Goal: Book appointment/travel/reservation

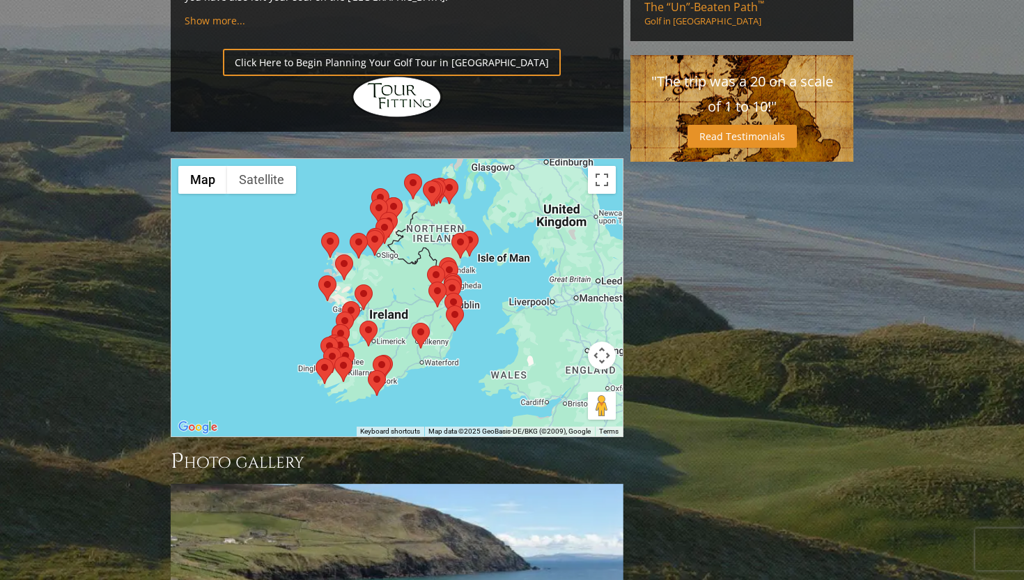
scroll to position [1126, 0]
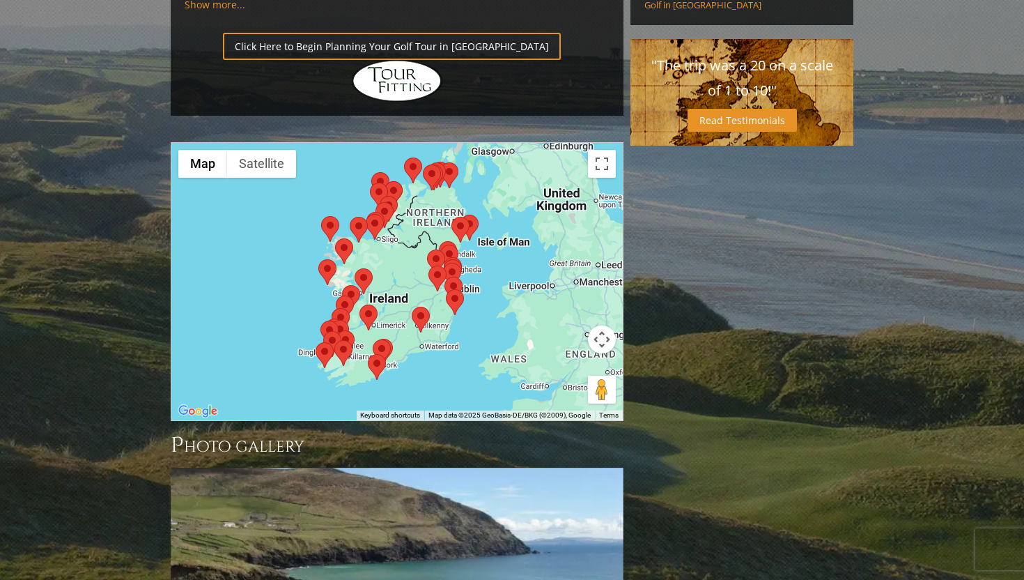
click at [598, 325] on button "Map camera controls" at bounding box center [602, 339] width 28 height 28
click at [559, 291] on button "Zoom in" at bounding box center [567, 305] width 28 height 28
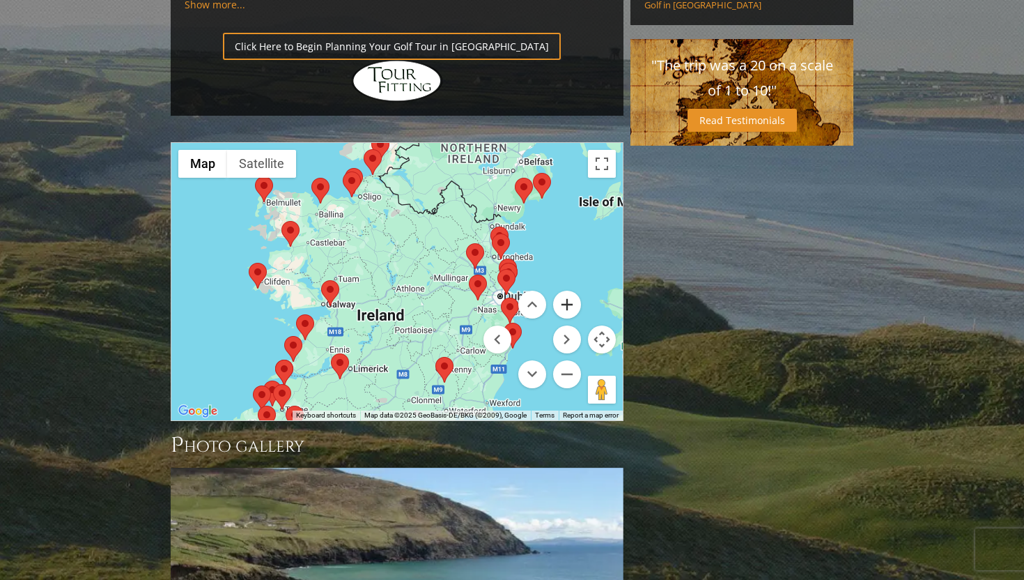
click at [559, 291] on button "Zoom in" at bounding box center [567, 305] width 28 height 28
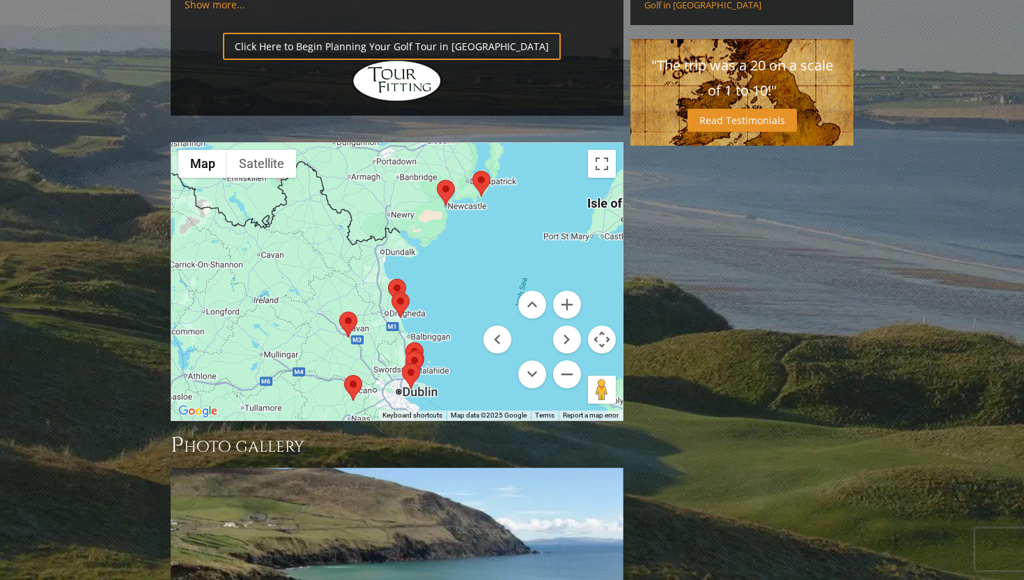
drag, startPoint x: 484, startPoint y: 190, endPoint x: 277, endPoint y: 271, distance: 222.1
click at [277, 271] on div at bounding box center [396, 281] width 451 height 277
click at [454, 180] on img at bounding box center [446, 193] width 18 height 26
click at [437, 180] on area at bounding box center [437, 180] width 0 height 0
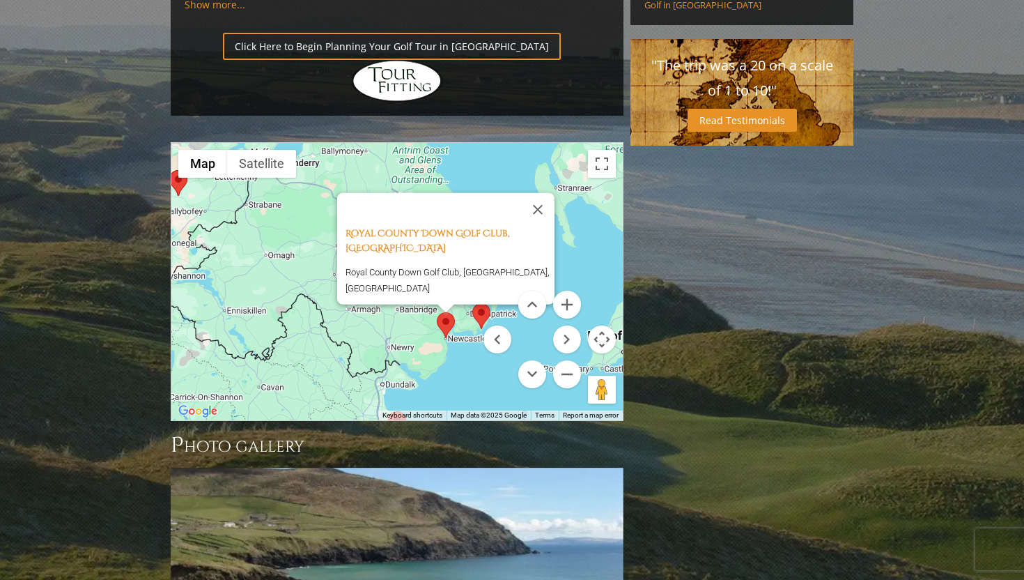
click at [472, 303] on area at bounding box center [472, 303] width 0 height 0
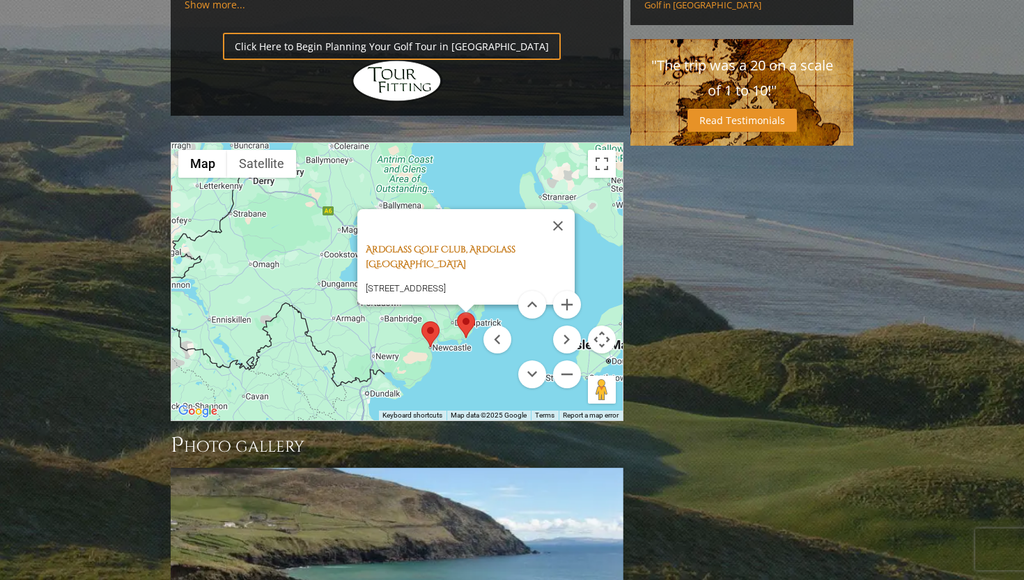
click at [470, 243] on link "Ardglass Golf Club, Ardglass [GEOGRAPHIC_DATA]" at bounding box center [441, 256] width 150 height 27
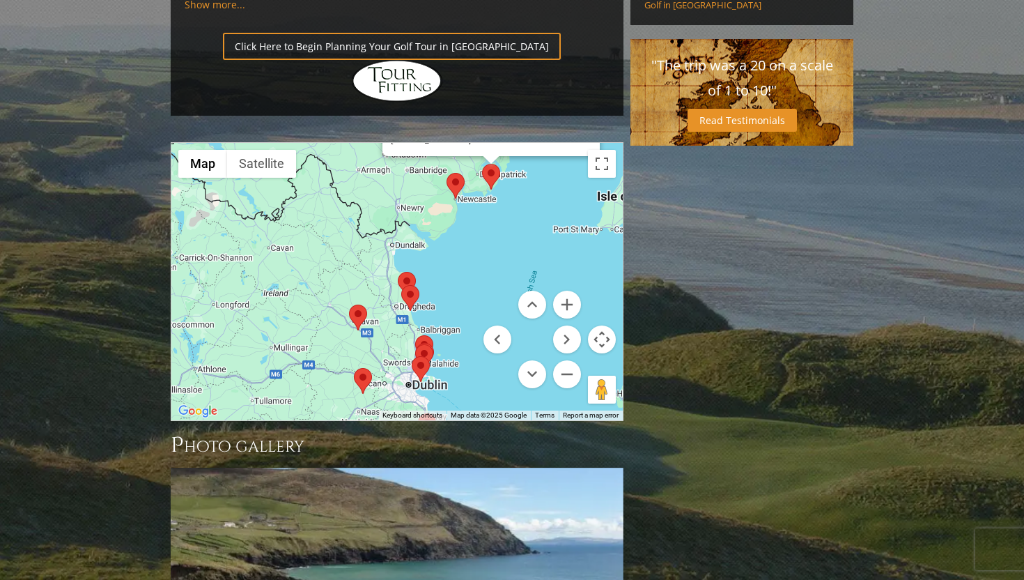
drag, startPoint x: 405, startPoint y: 287, endPoint x: 429, endPoint y: 130, distance: 159.3
click at [429, 143] on div "[GEOGRAPHIC_DATA], Ardglass Northern Ireland [STREET_ADDRESS]" at bounding box center [396, 281] width 451 height 277
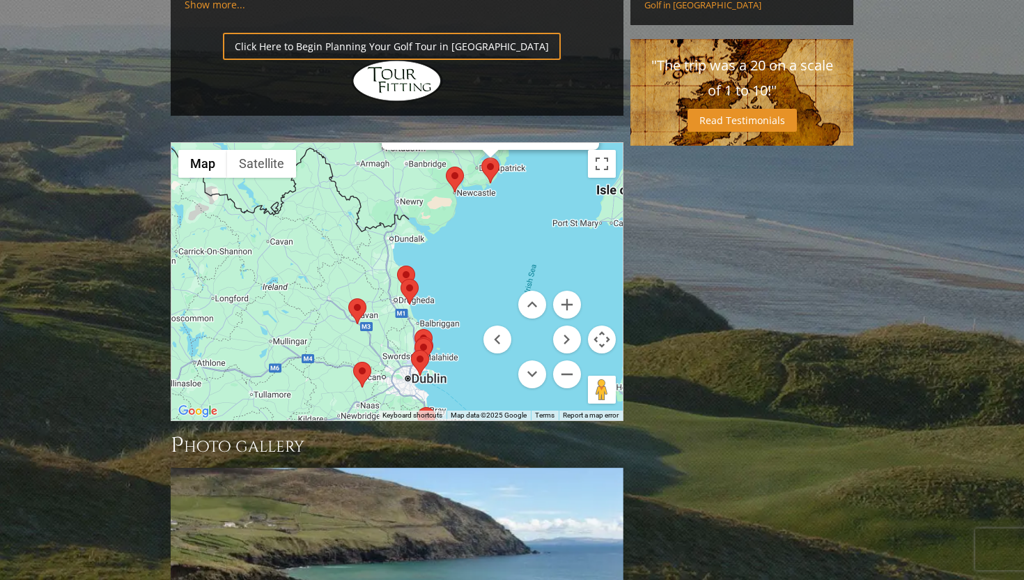
click at [397, 265] on area at bounding box center [397, 265] width 0 height 0
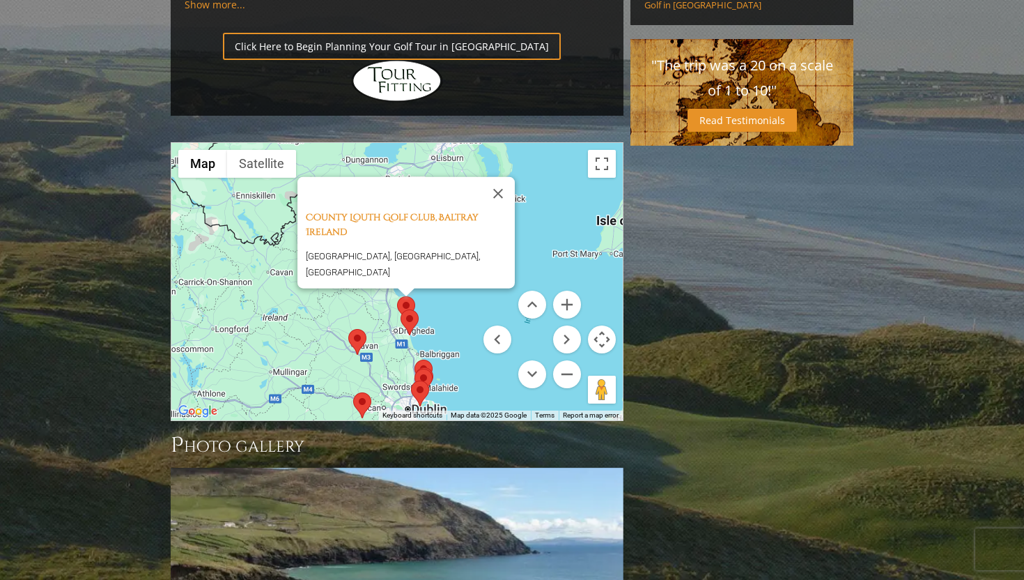
click at [364, 329] on img at bounding box center [357, 342] width 18 height 26
click at [348, 329] on area at bounding box center [348, 329] width 0 height 0
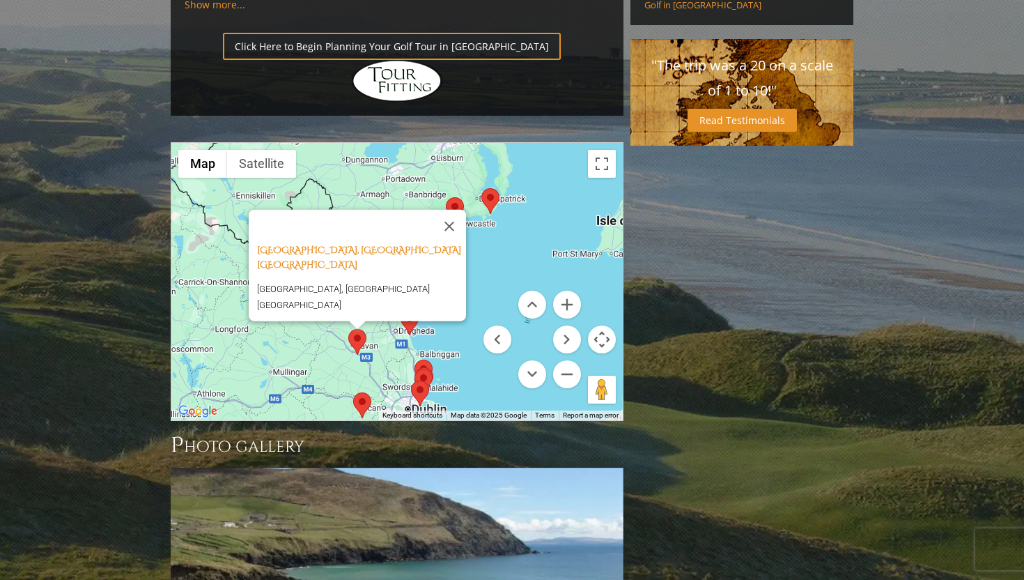
click at [401, 309] on area at bounding box center [401, 309] width 0 height 0
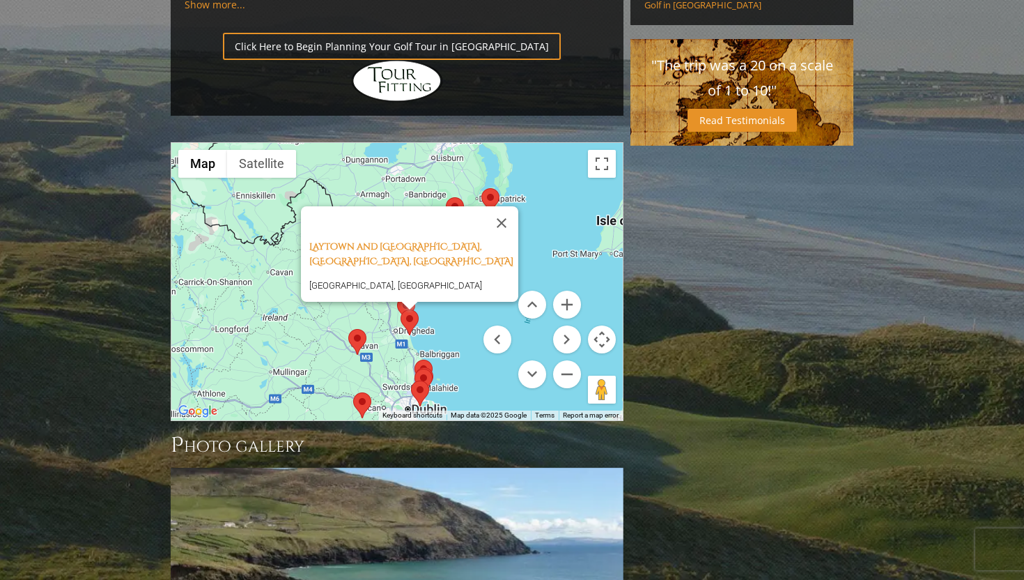
click at [415, 359] on area at bounding box center [415, 359] width 0 height 0
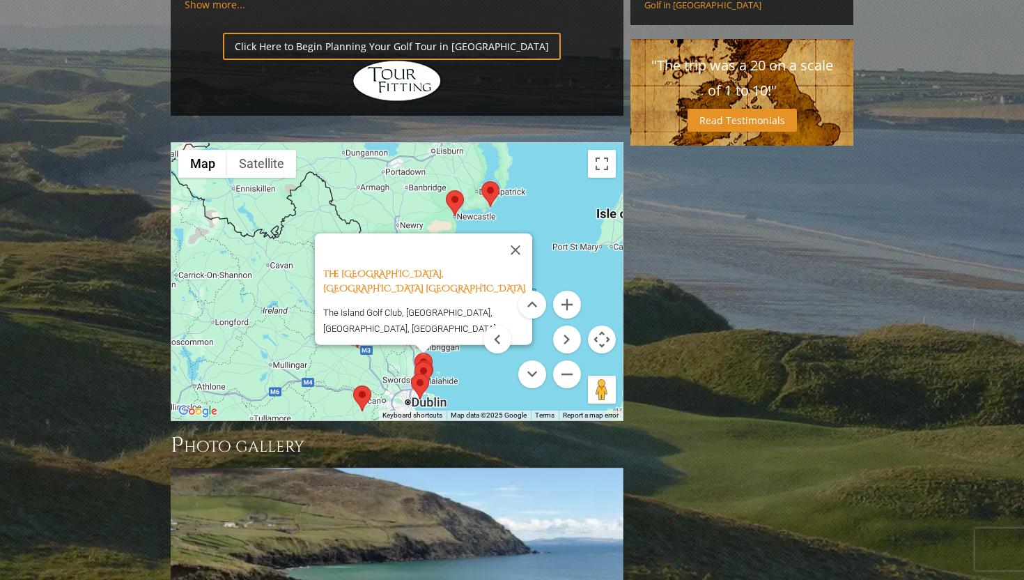
click at [426, 373] on img at bounding box center [420, 386] width 18 height 26
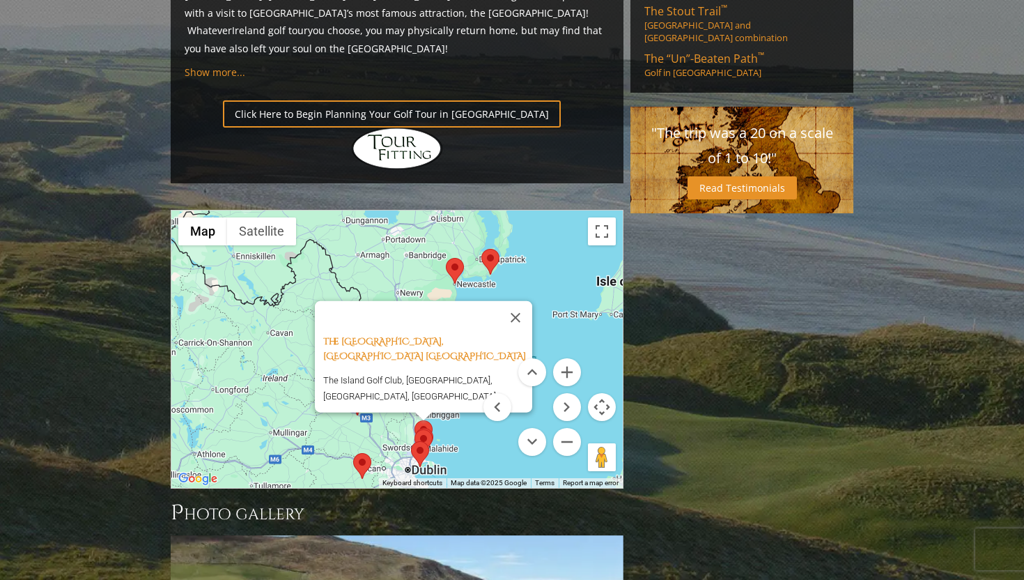
scroll to position [1053, 0]
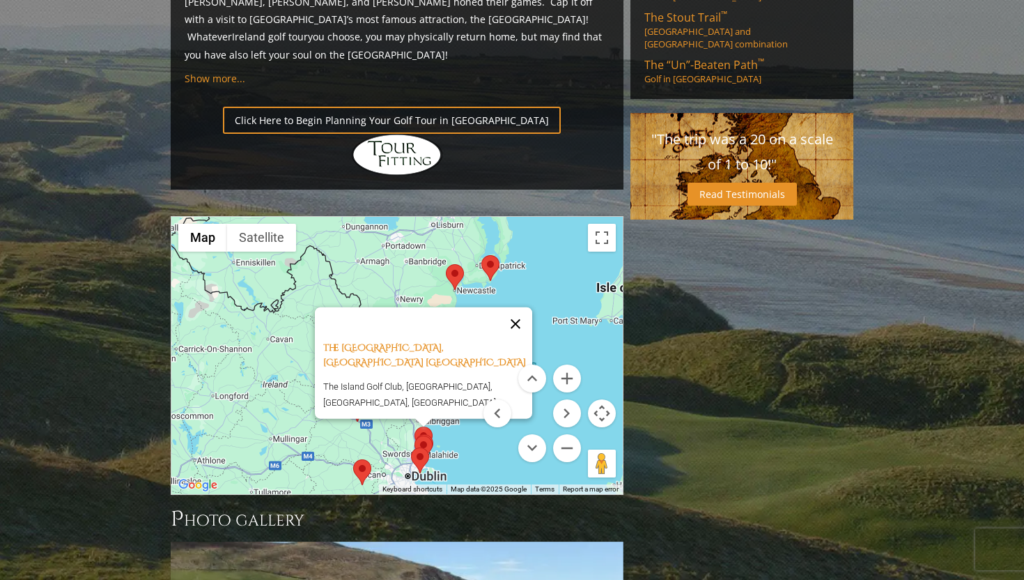
click at [511, 307] on button "Close" at bounding box center [515, 323] width 33 height 33
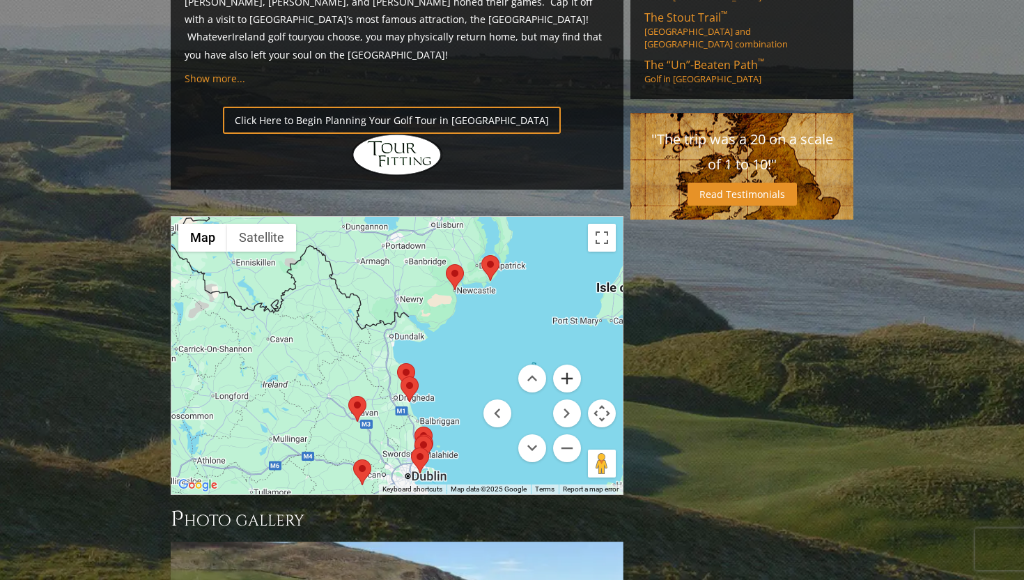
click at [571, 364] on button "Zoom in" at bounding box center [567, 378] width 28 height 28
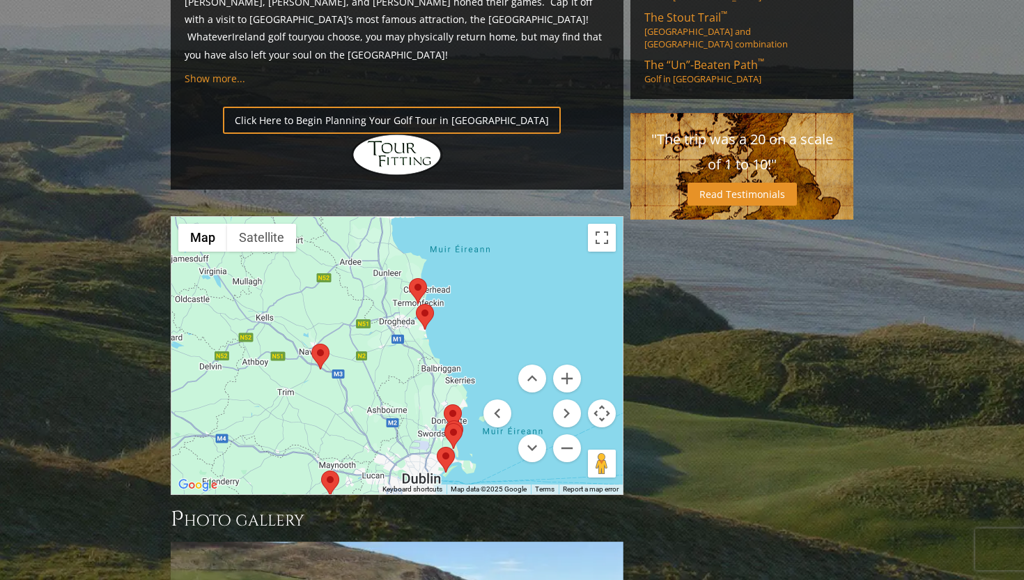
drag, startPoint x: 411, startPoint y: 309, endPoint x: 415, endPoint y: 189, distance: 119.9
click at [415, 217] on div at bounding box center [396, 355] width 451 height 277
click at [410, 279] on area at bounding box center [410, 279] width 0 height 0
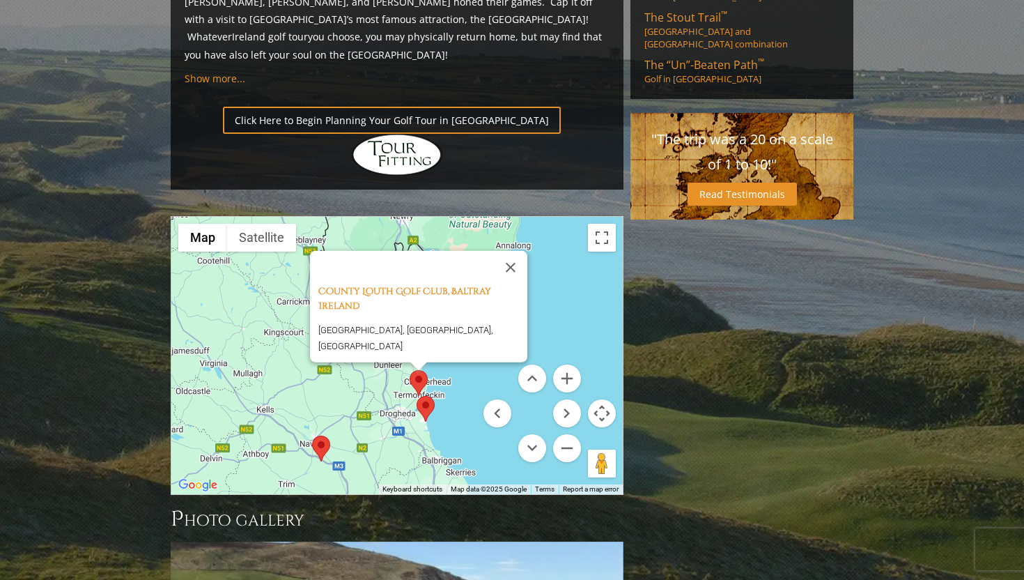
click at [417, 396] on area at bounding box center [417, 396] width 0 height 0
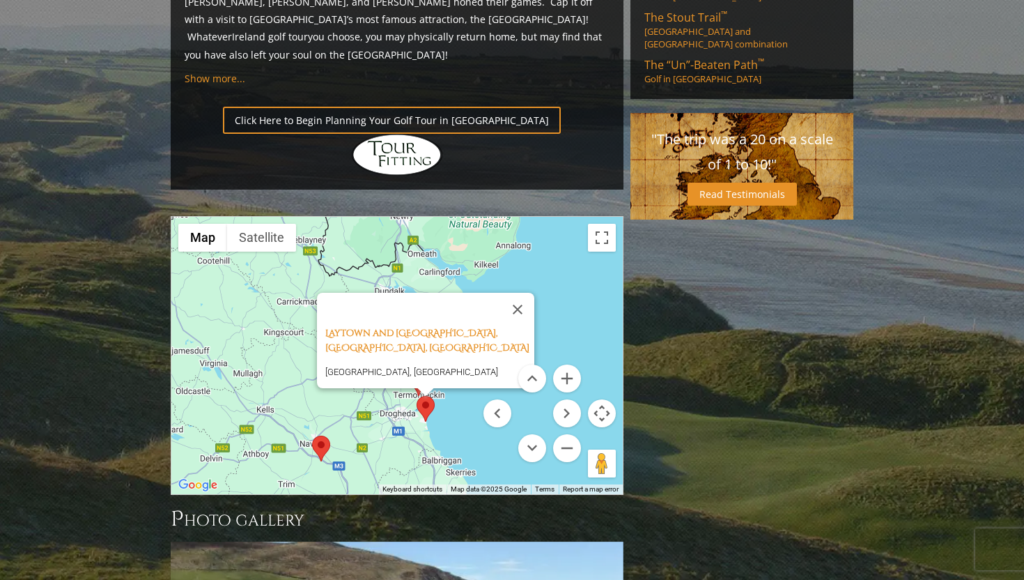
click at [312, 435] on area at bounding box center [312, 435] width 0 height 0
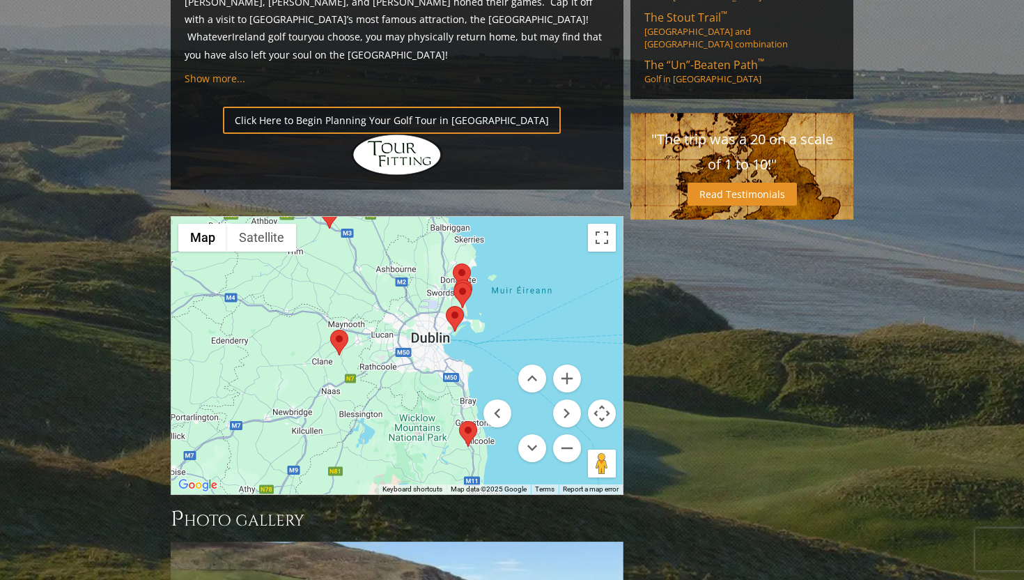
drag, startPoint x: 426, startPoint y: 369, endPoint x: 419, endPoint y: 146, distance: 222.4
click at [419, 217] on div "[GEOGRAPHIC_DATA], Meath [GEOGRAPHIC_DATA] [GEOGRAPHIC_DATA], Meath [GEOGRAPHIC…" at bounding box center [396, 355] width 451 height 277
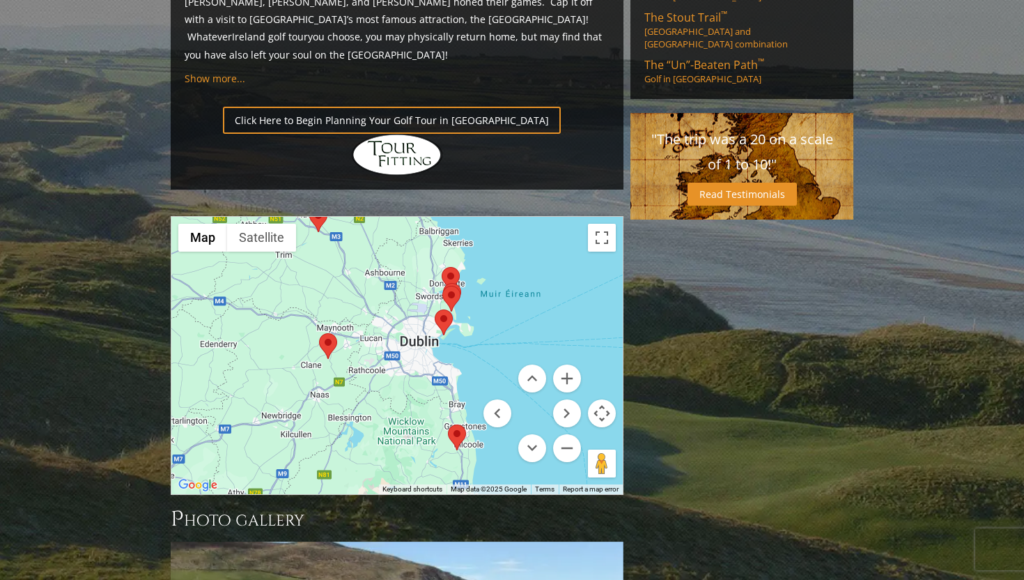
click at [319, 333] on area at bounding box center [319, 333] width 0 height 0
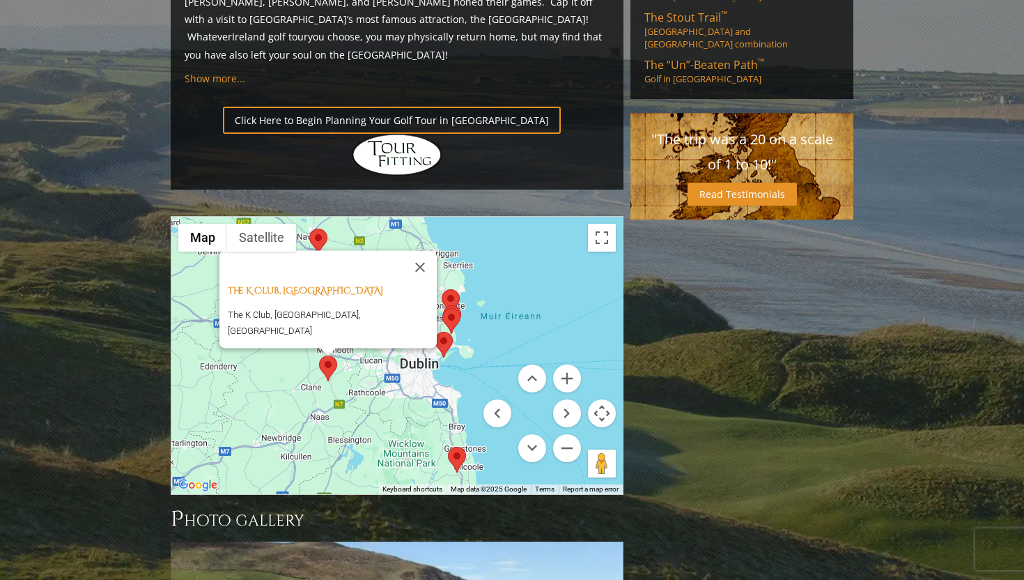
click at [442, 289] on area at bounding box center [442, 289] width 0 height 0
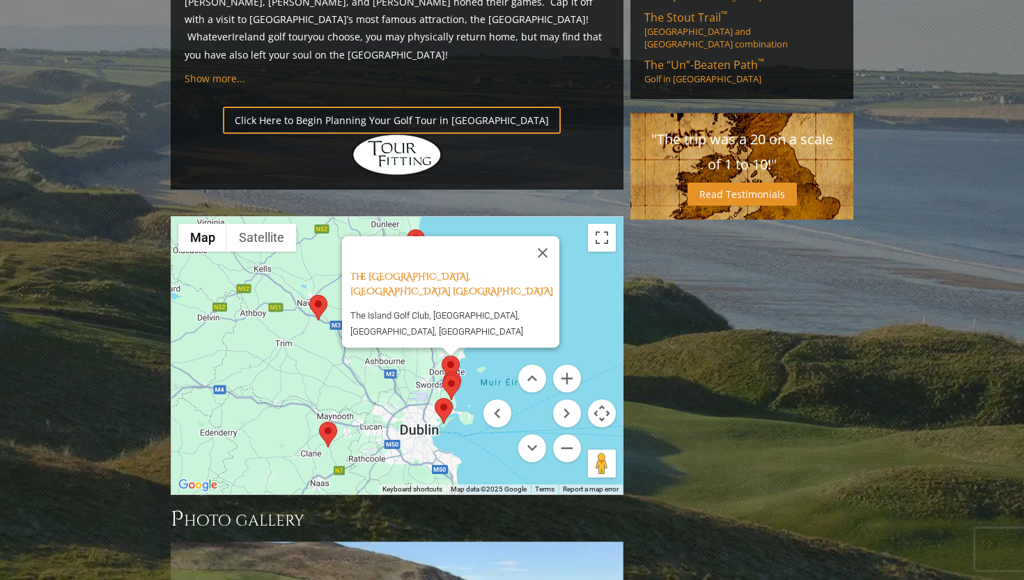
click at [442, 355] on area at bounding box center [442, 355] width 0 height 0
click at [442, 374] on area at bounding box center [442, 374] width 0 height 0
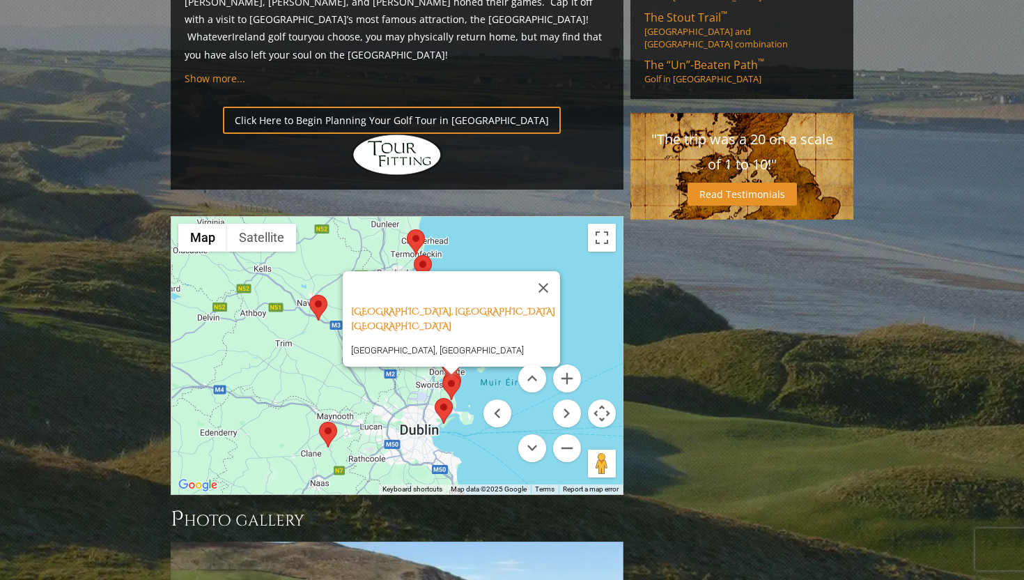
click at [435, 398] on area at bounding box center [435, 398] width 0 height 0
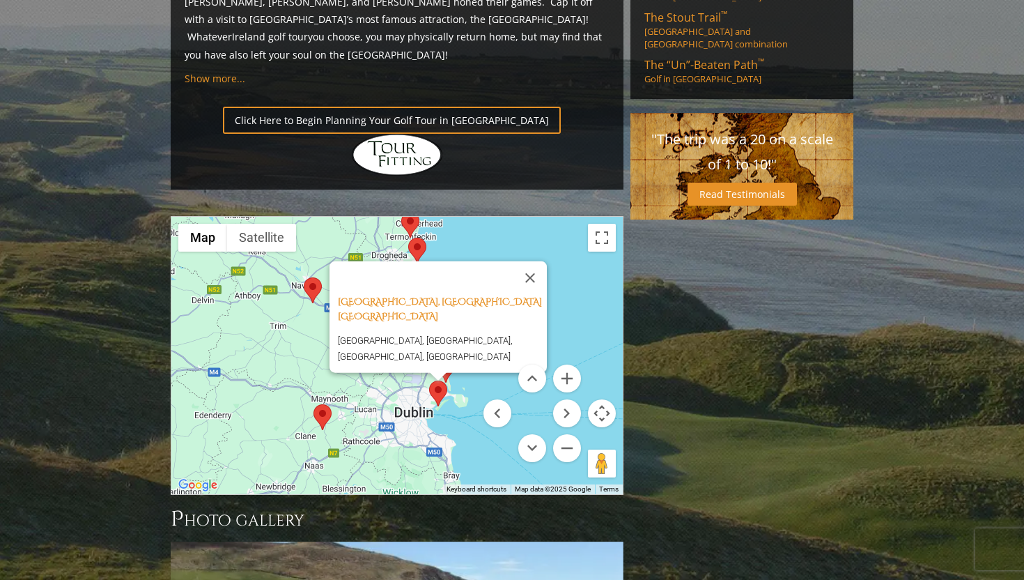
drag, startPoint x: 465, startPoint y: 347, endPoint x: 444, endPoint y: 293, distance: 58.2
click at [445, 293] on div "[GEOGRAPHIC_DATA], [GEOGRAPHIC_DATA] [GEOGRAPHIC_DATA] [GEOGRAPHIC_DATA], [GEOG…" at bounding box center [396, 355] width 451 height 277
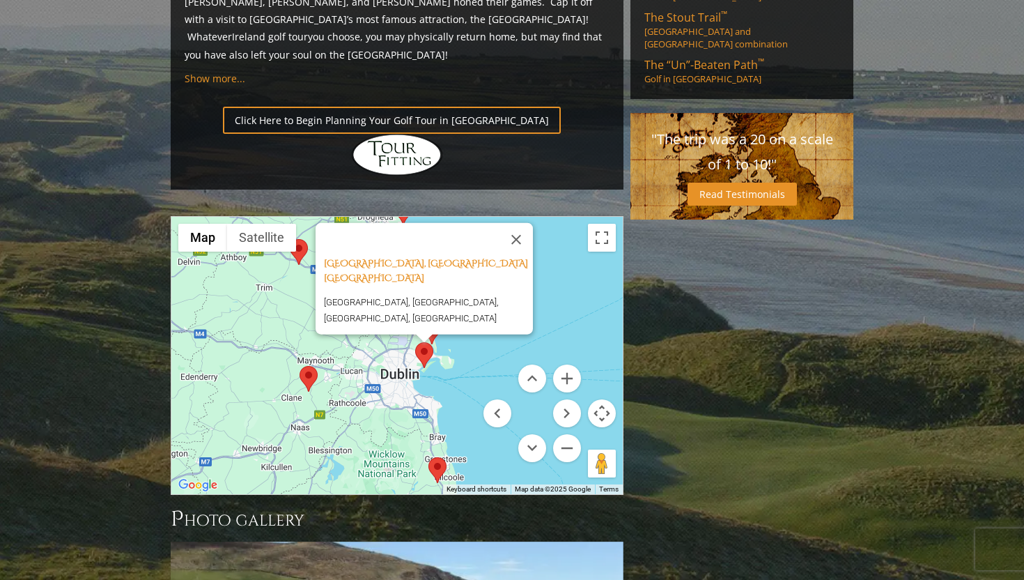
click at [428, 457] on area at bounding box center [428, 457] width 0 height 0
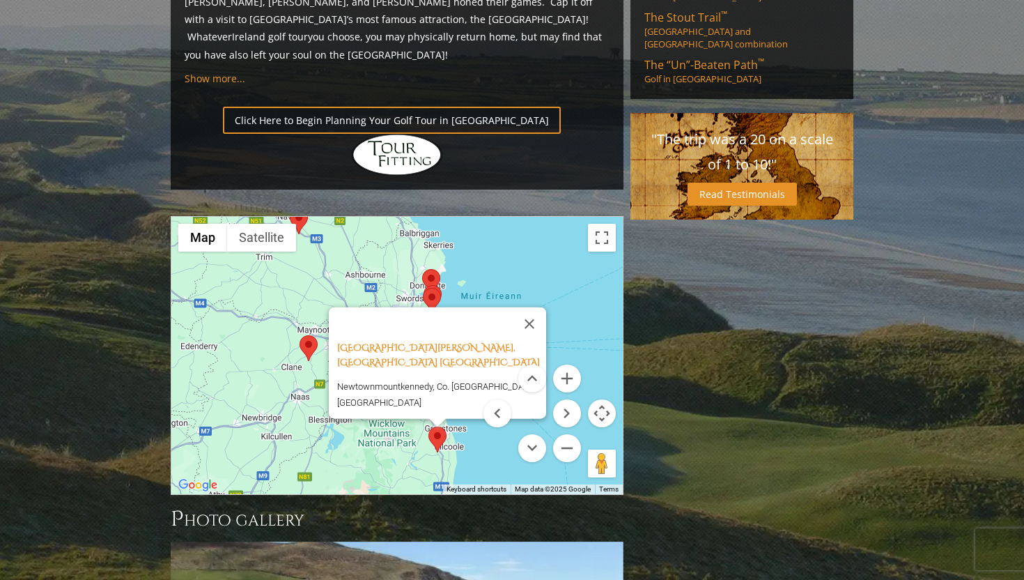
click at [300, 335] on area at bounding box center [300, 335] width 0 height 0
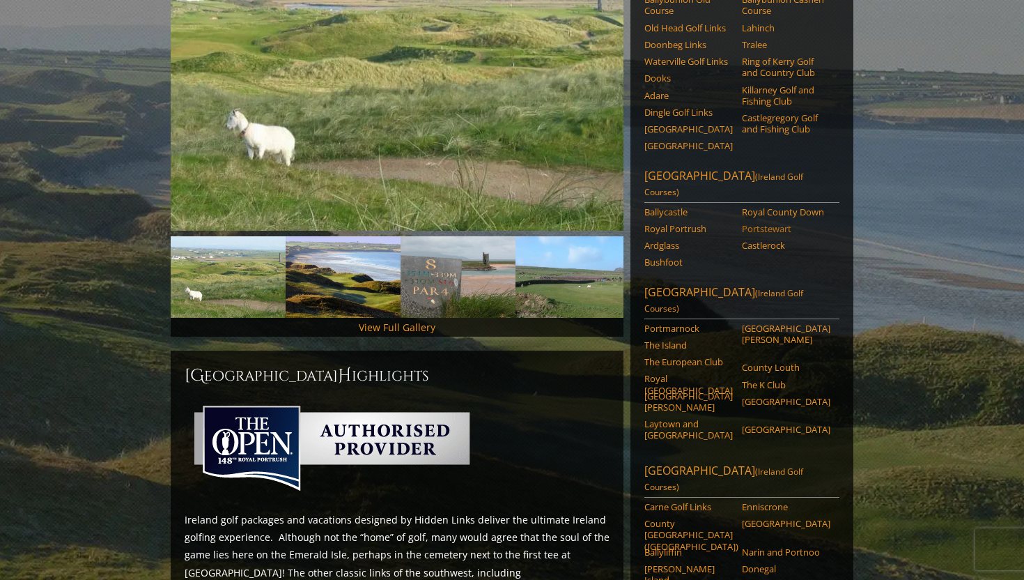
scroll to position [279, 0]
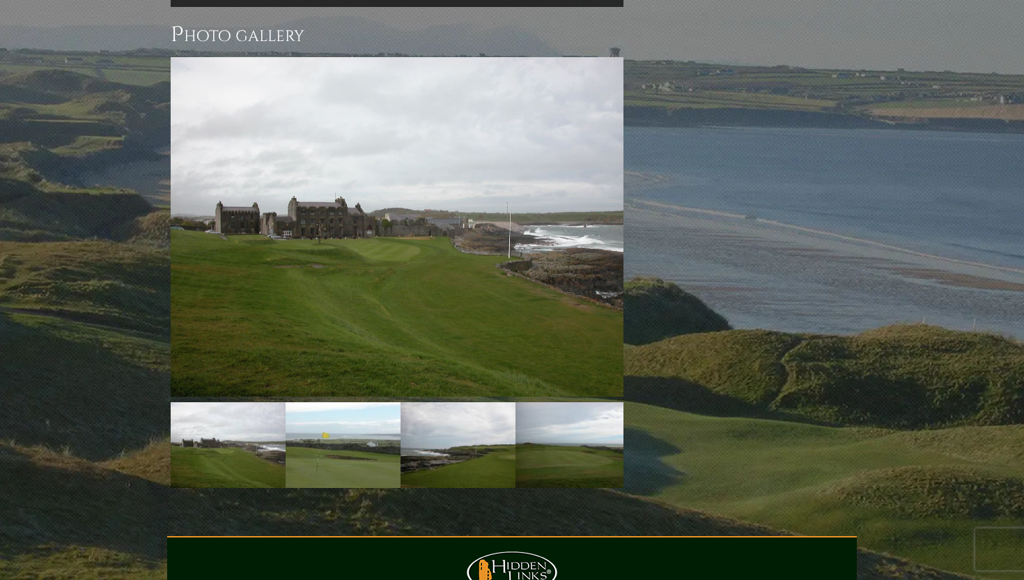
scroll to position [1140, 0]
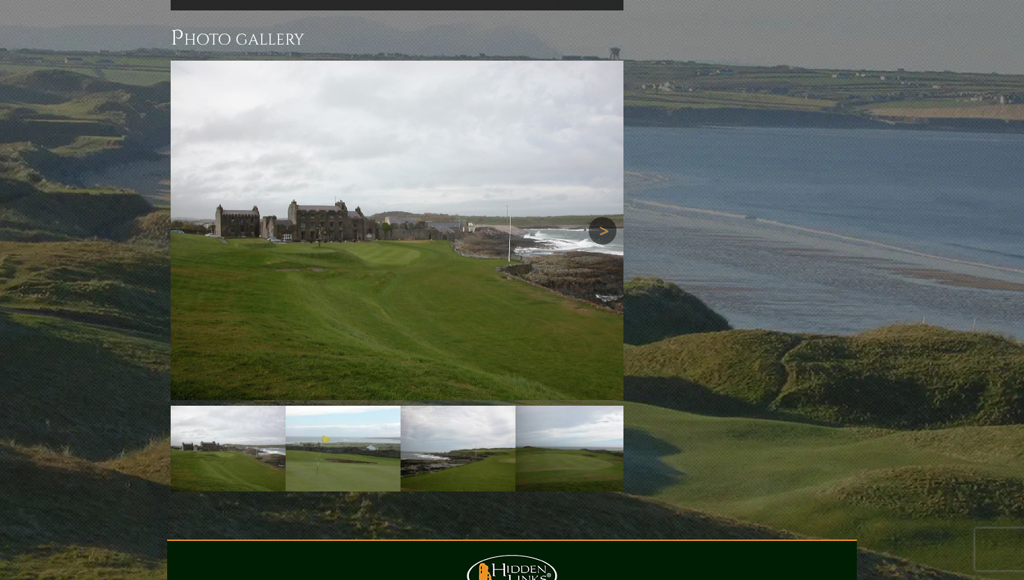
click at [607, 217] on link "Next" at bounding box center [603, 231] width 28 height 28
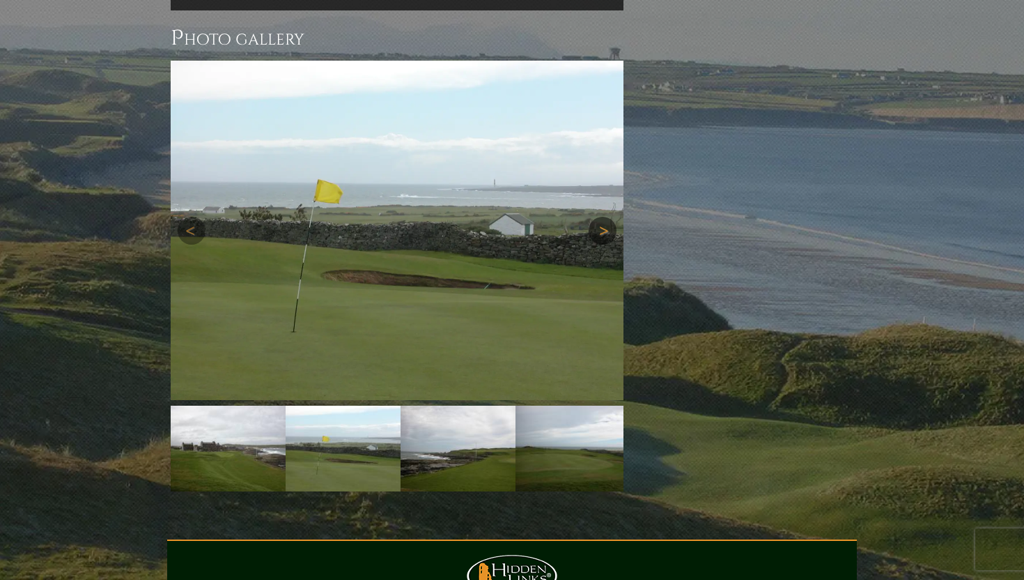
click at [607, 217] on link "Next" at bounding box center [603, 231] width 28 height 28
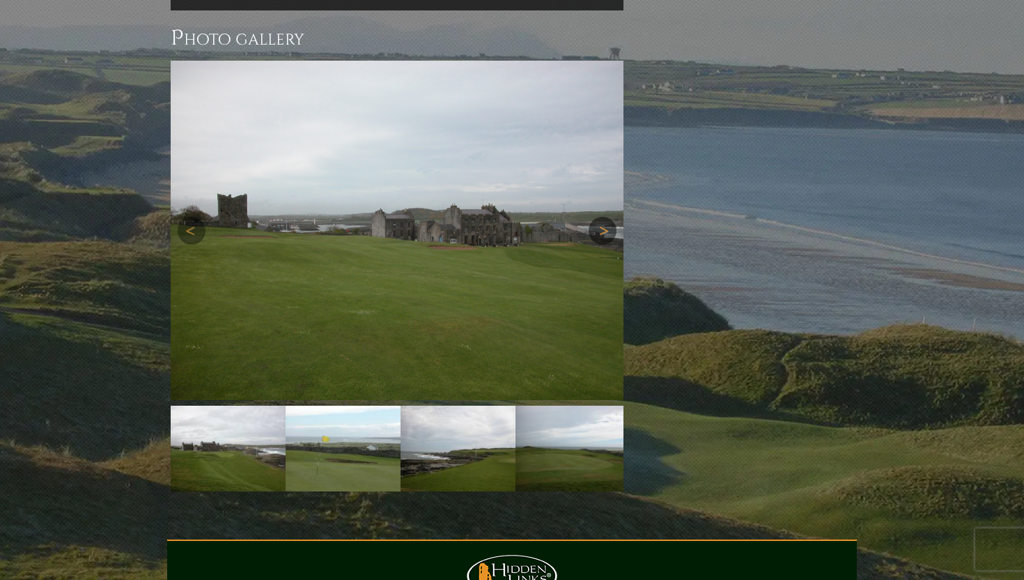
click at [607, 217] on link "Next" at bounding box center [603, 231] width 28 height 28
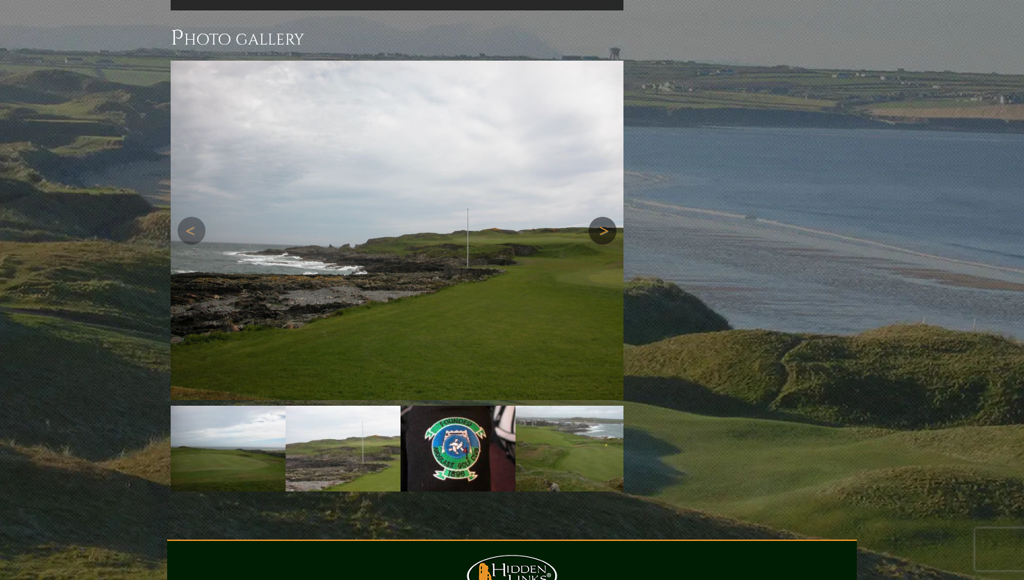
click at [607, 217] on link "Next" at bounding box center [603, 231] width 28 height 28
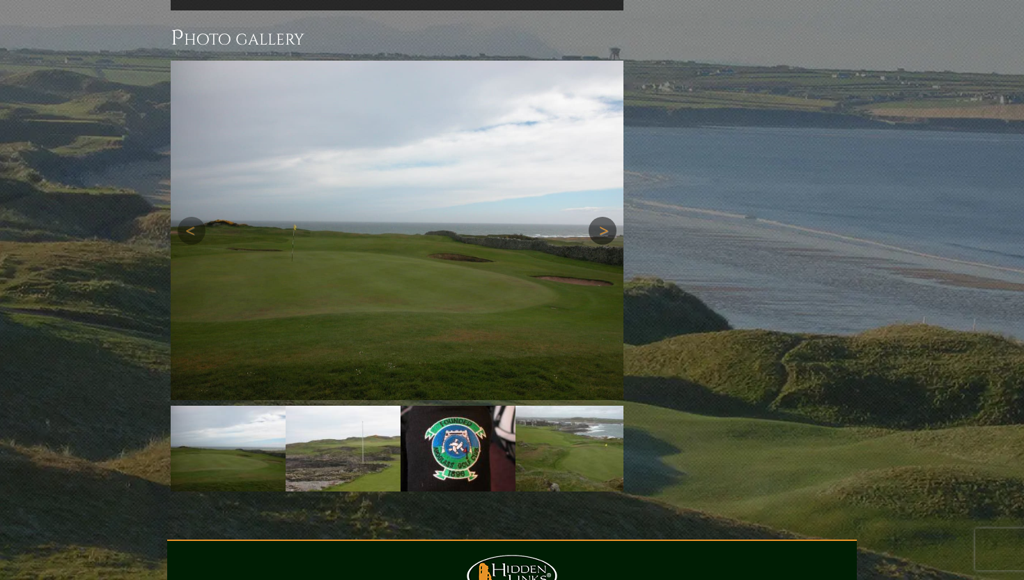
click at [607, 217] on link "Next" at bounding box center [603, 231] width 28 height 28
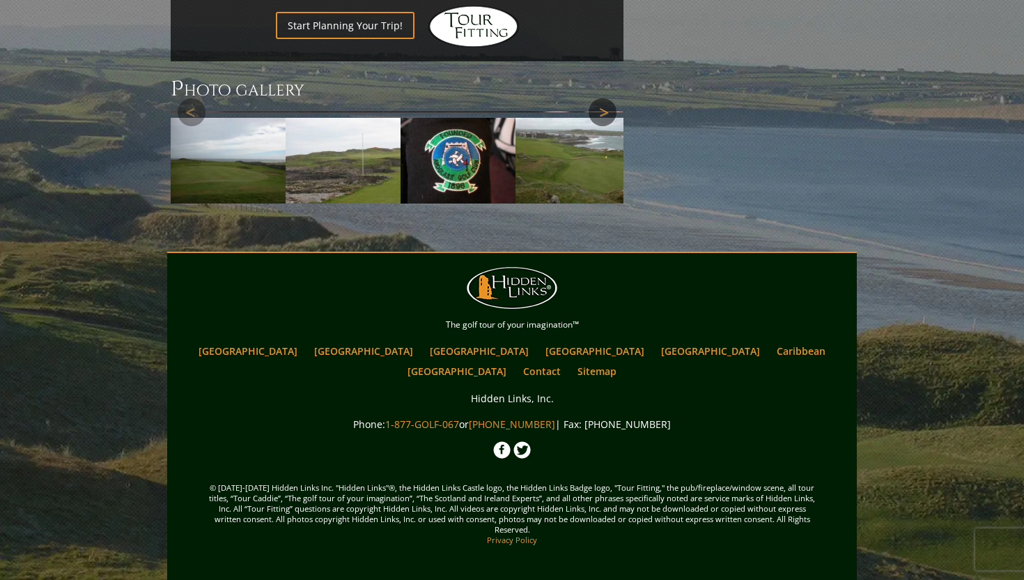
click at [607, 112] on div "Previous" at bounding box center [397, 111] width 453 height 1
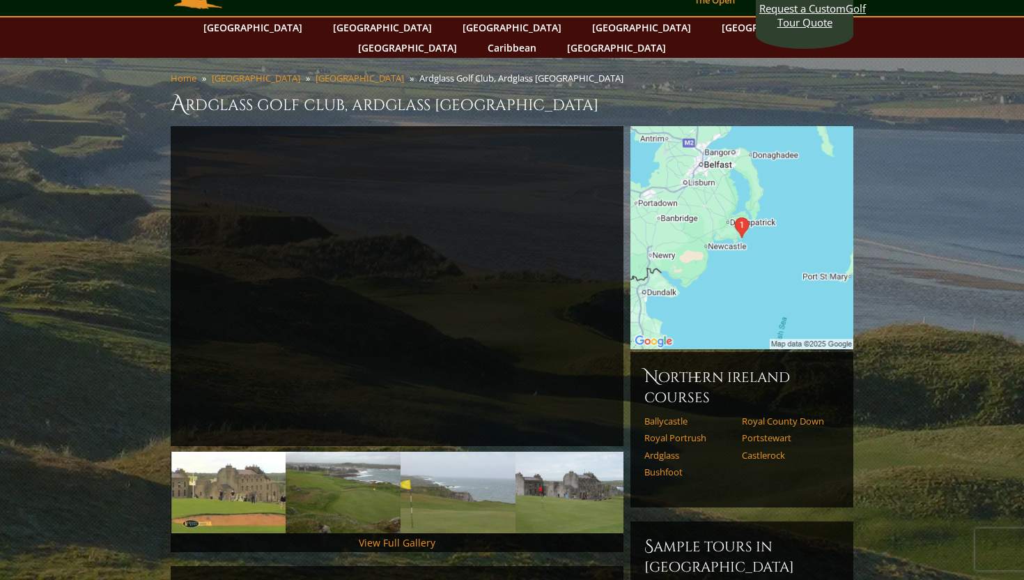
scroll to position [0, 0]
